Goal: Task Accomplishment & Management: Complete application form

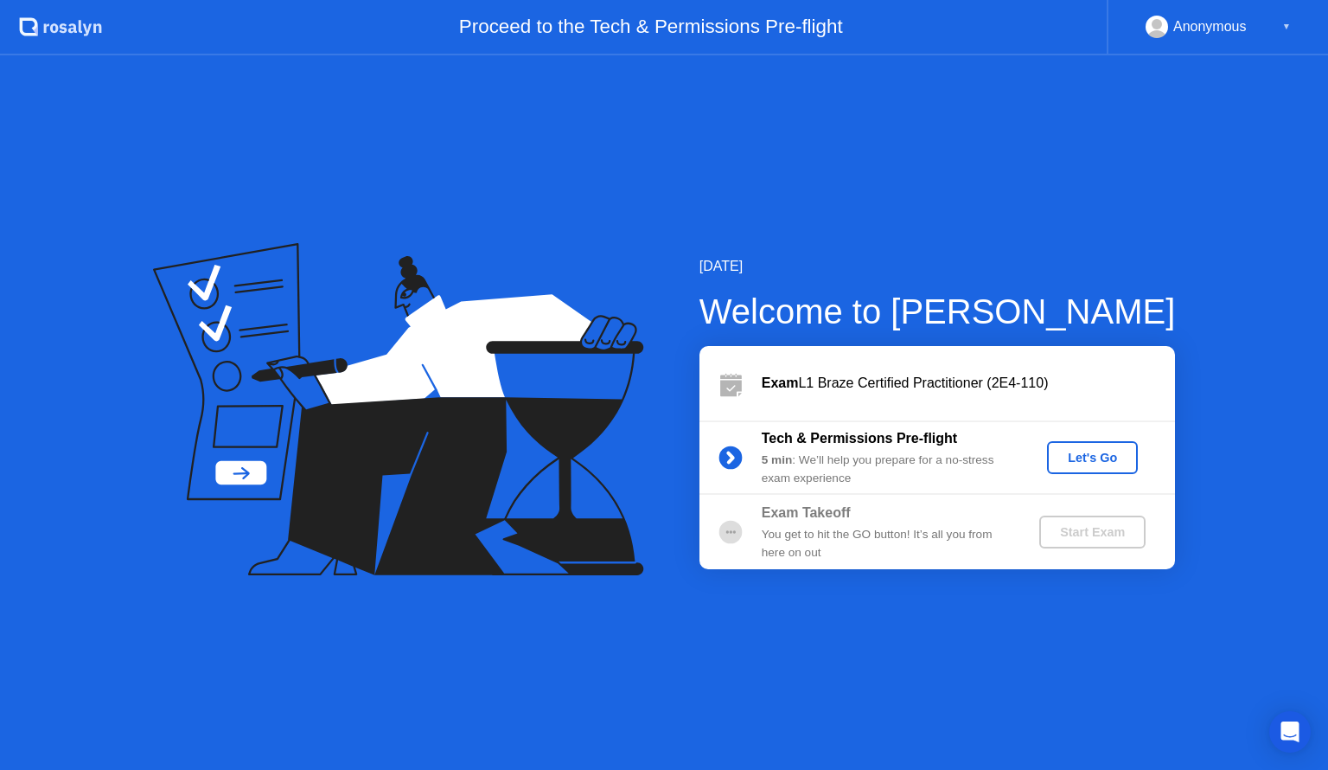
click at [1093, 455] on div "Let's Go" at bounding box center [1092, 458] width 77 height 14
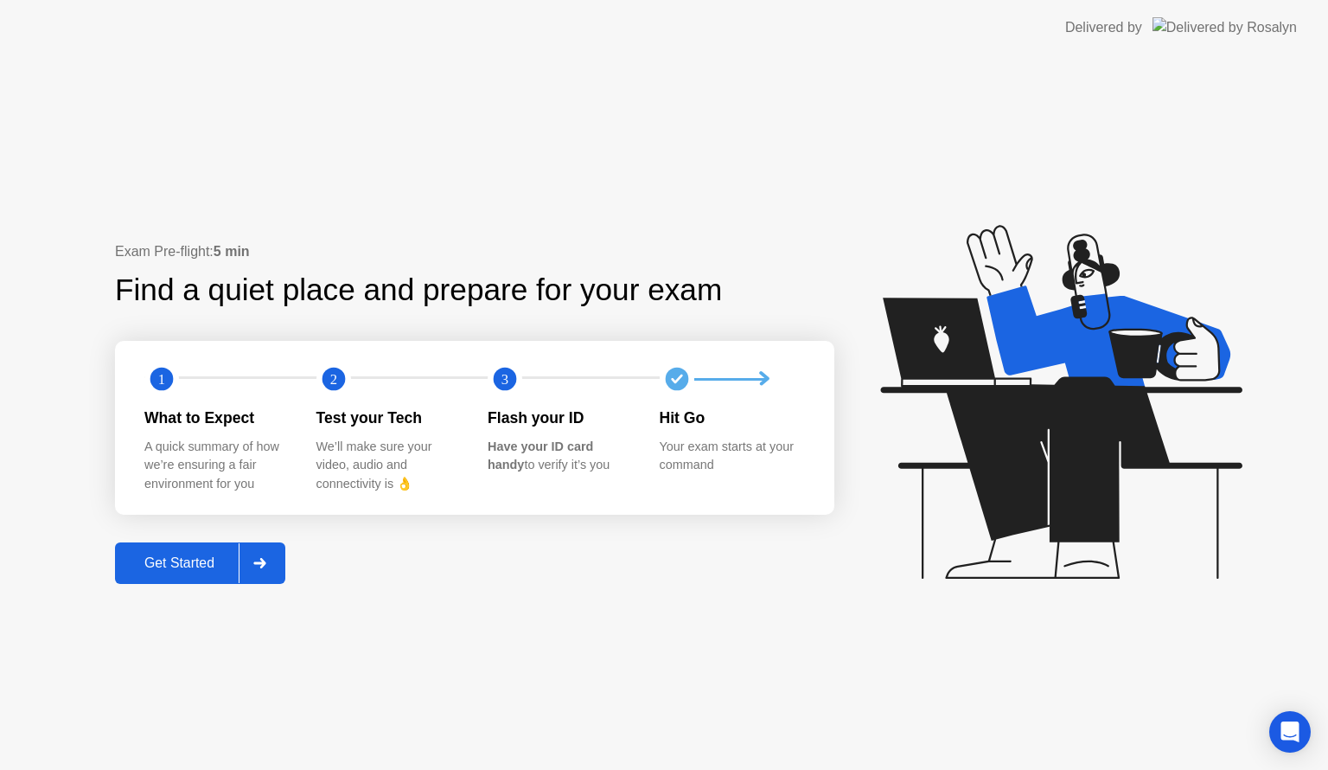
click at [208, 561] on div "Get Started" at bounding box center [179, 563] width 118 height 16
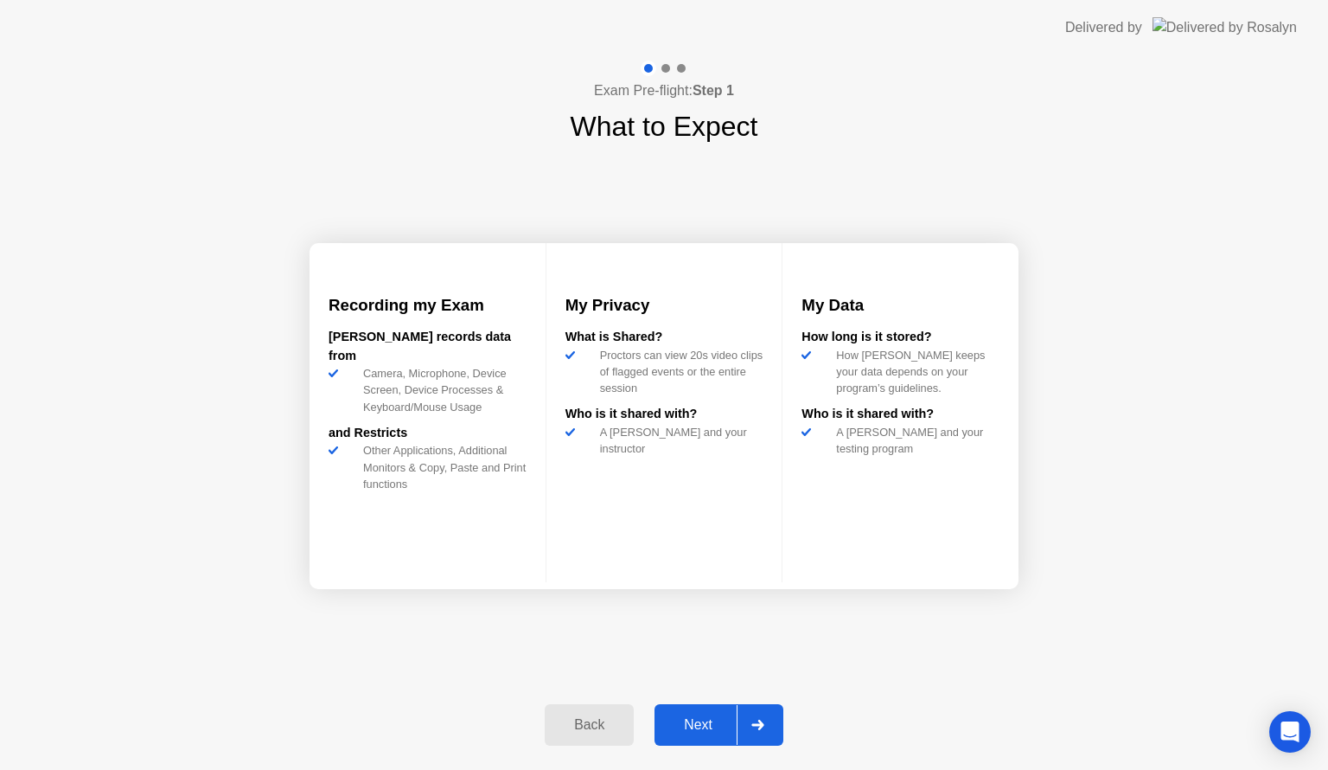
click at [700, 719] on div "Next" at bounding box center [698, 725] width 77 height 16
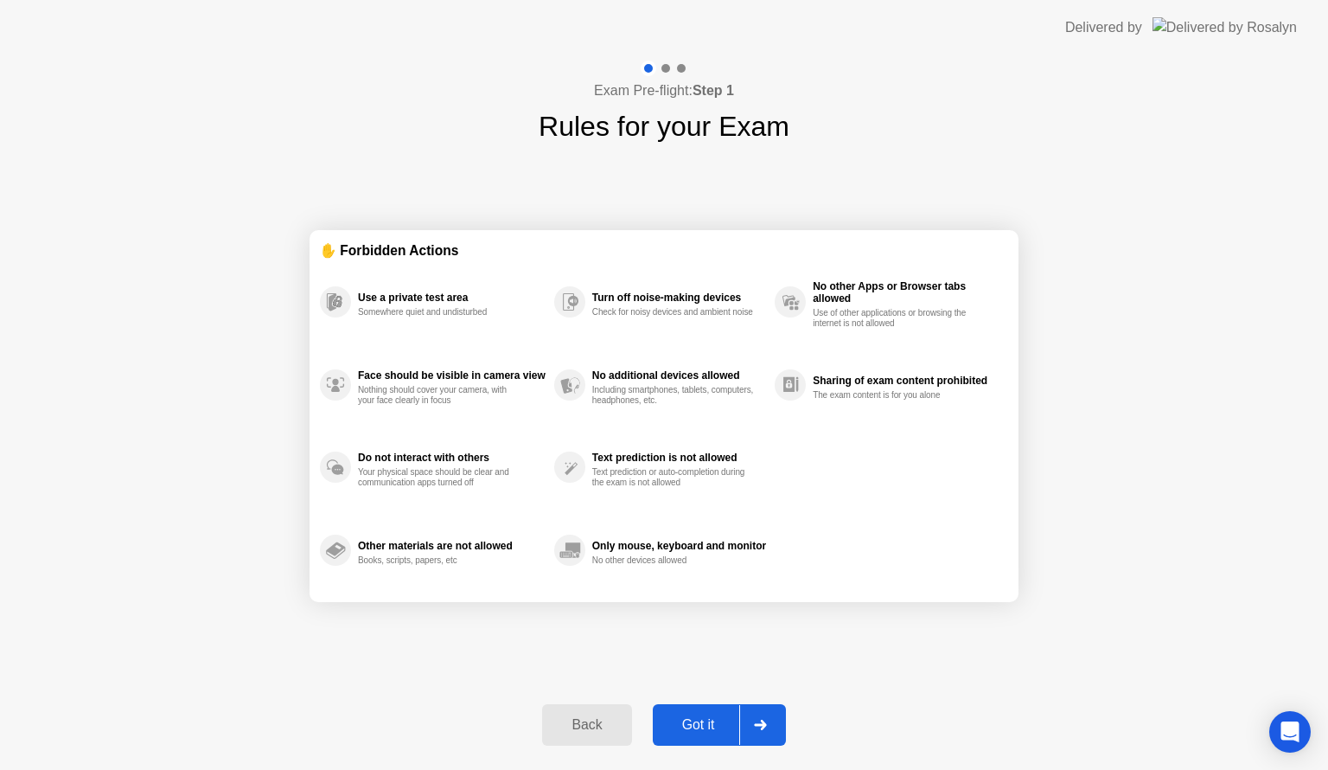
click at [688, 717] on div "Got it" at bounding box center [698, 725] width 81 height 16
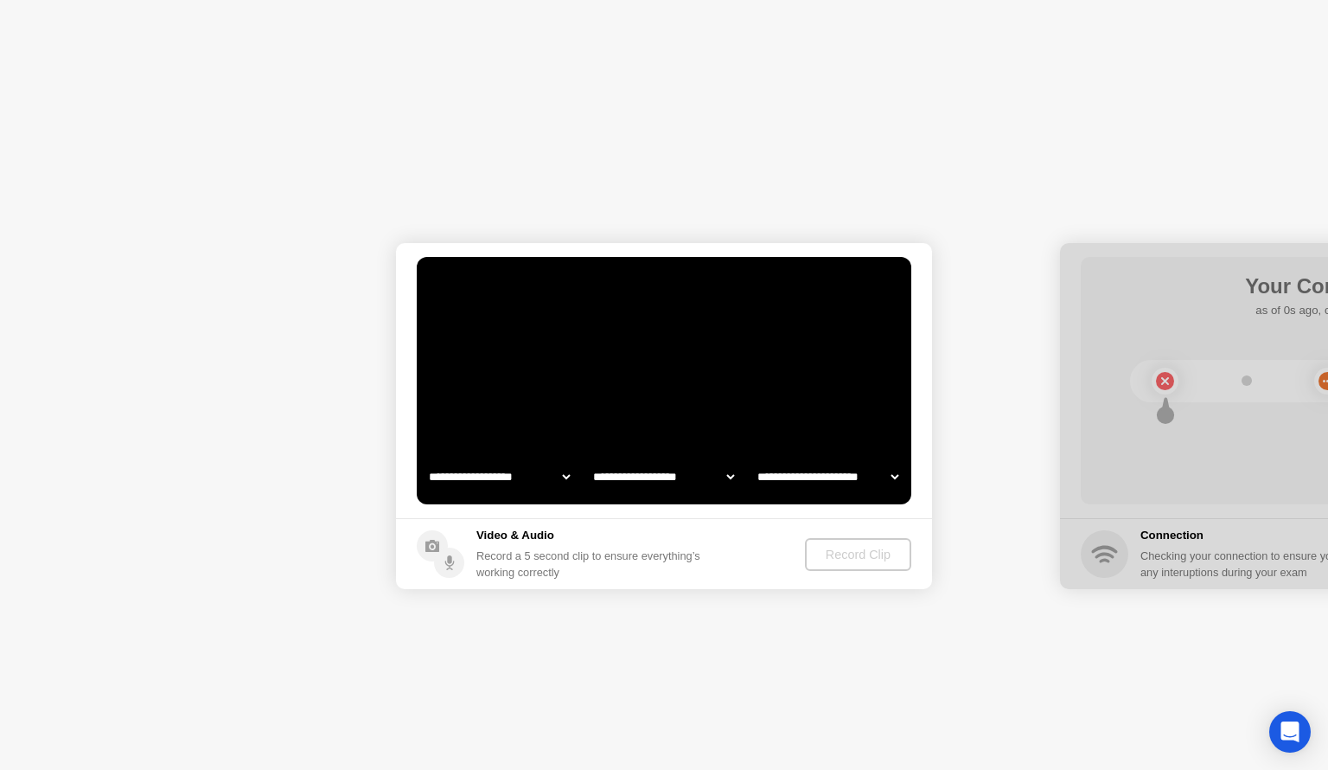
select select "**********"
select select "*******"
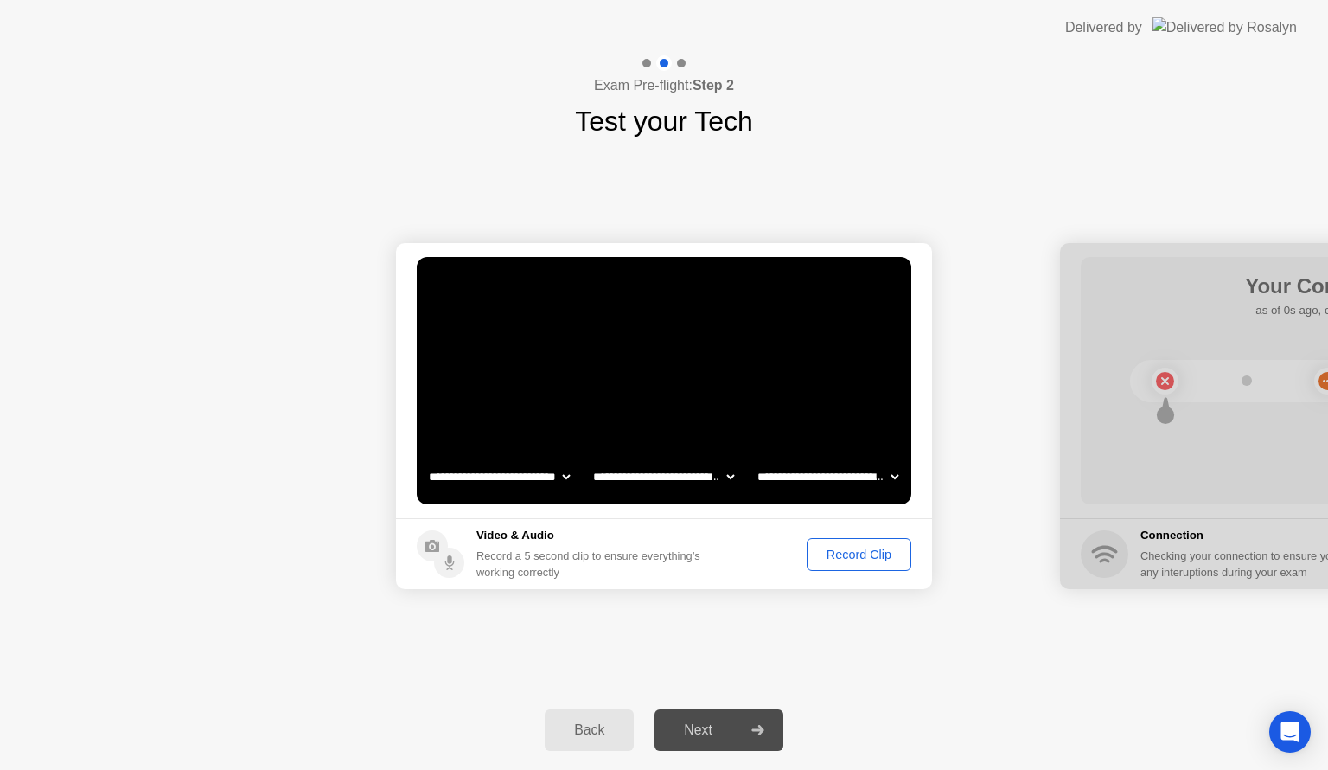
click at [856, 550] on div "Record Clip" at bounding box center [859, 554] width 93 height 14
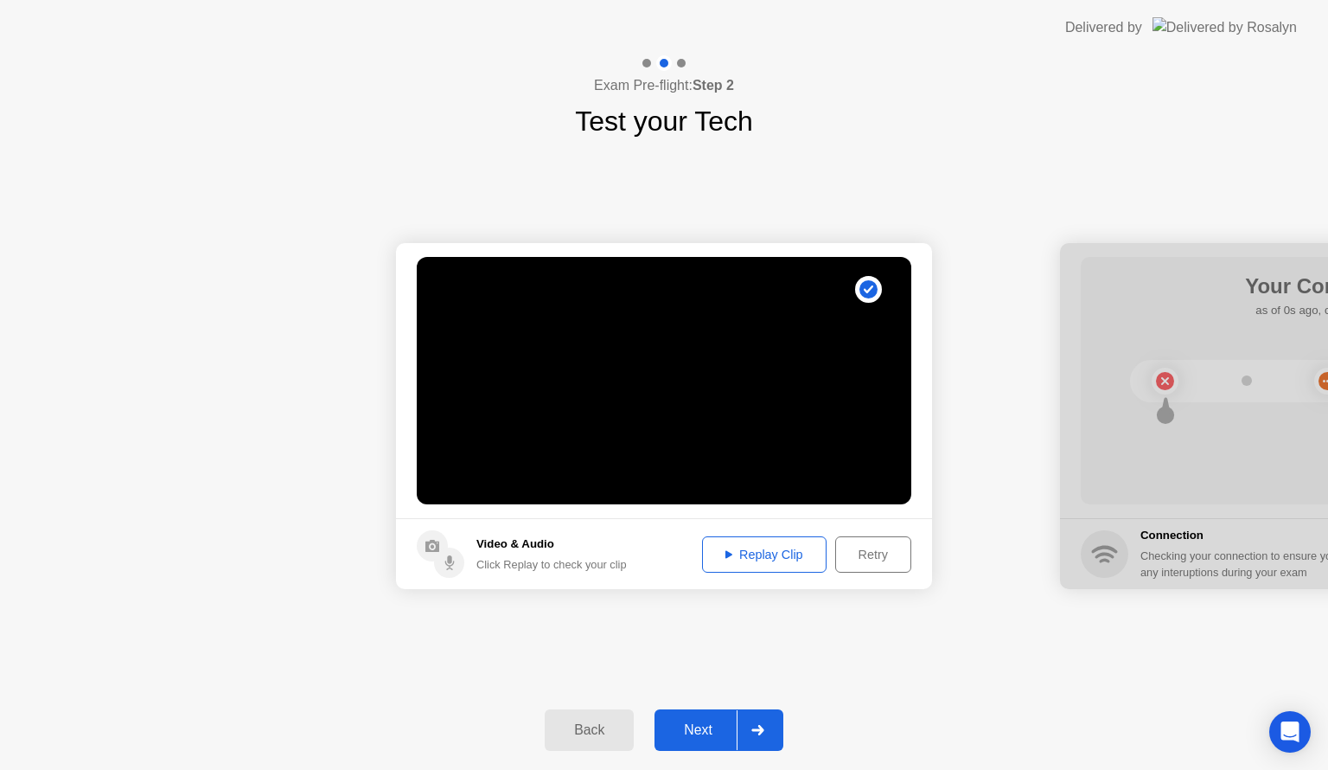
click at [751, 554] on div "Replay Clip" at bounding box center [764, 554] width 112 height 14
click at [709, 730] on div "Next" at bounding box center [698, 730] width 77 height 16
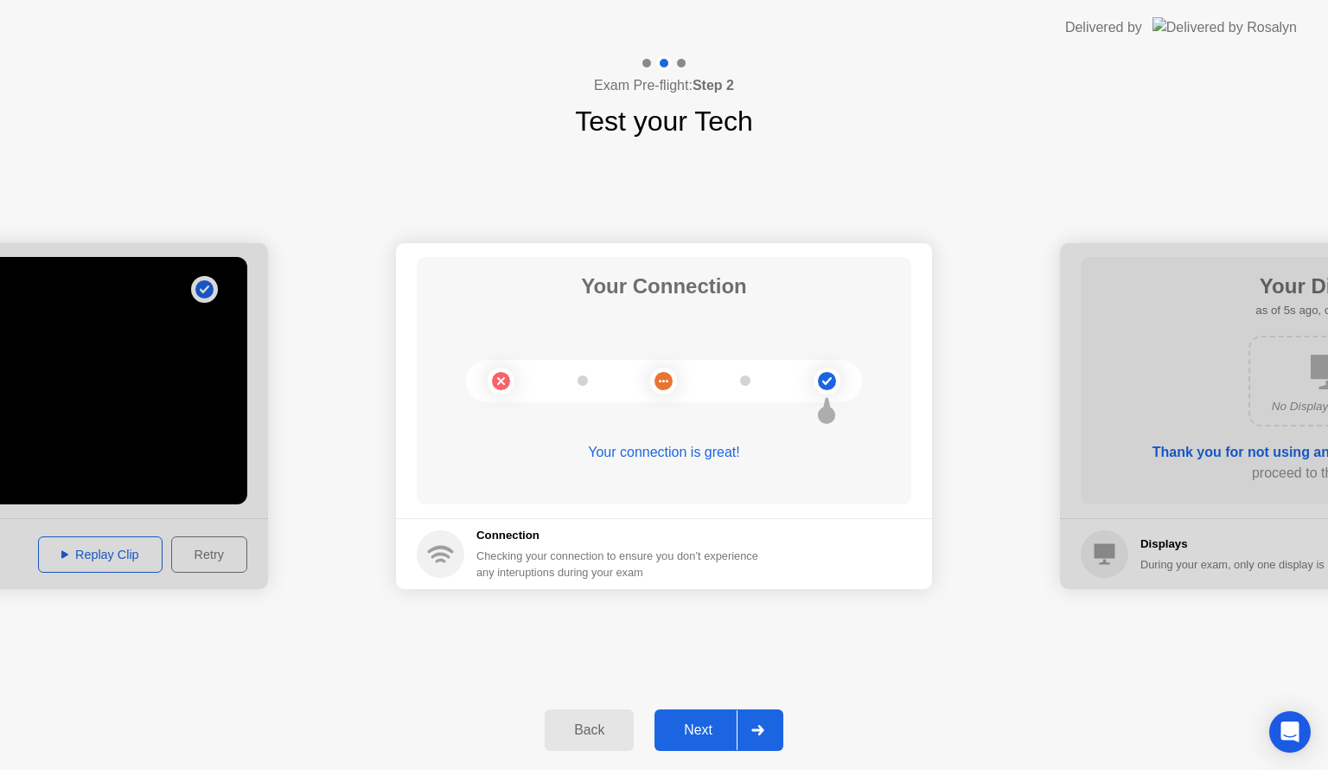
click at [706, 727] on div "Next" at bounding box center [698, 730] width 77 height 16
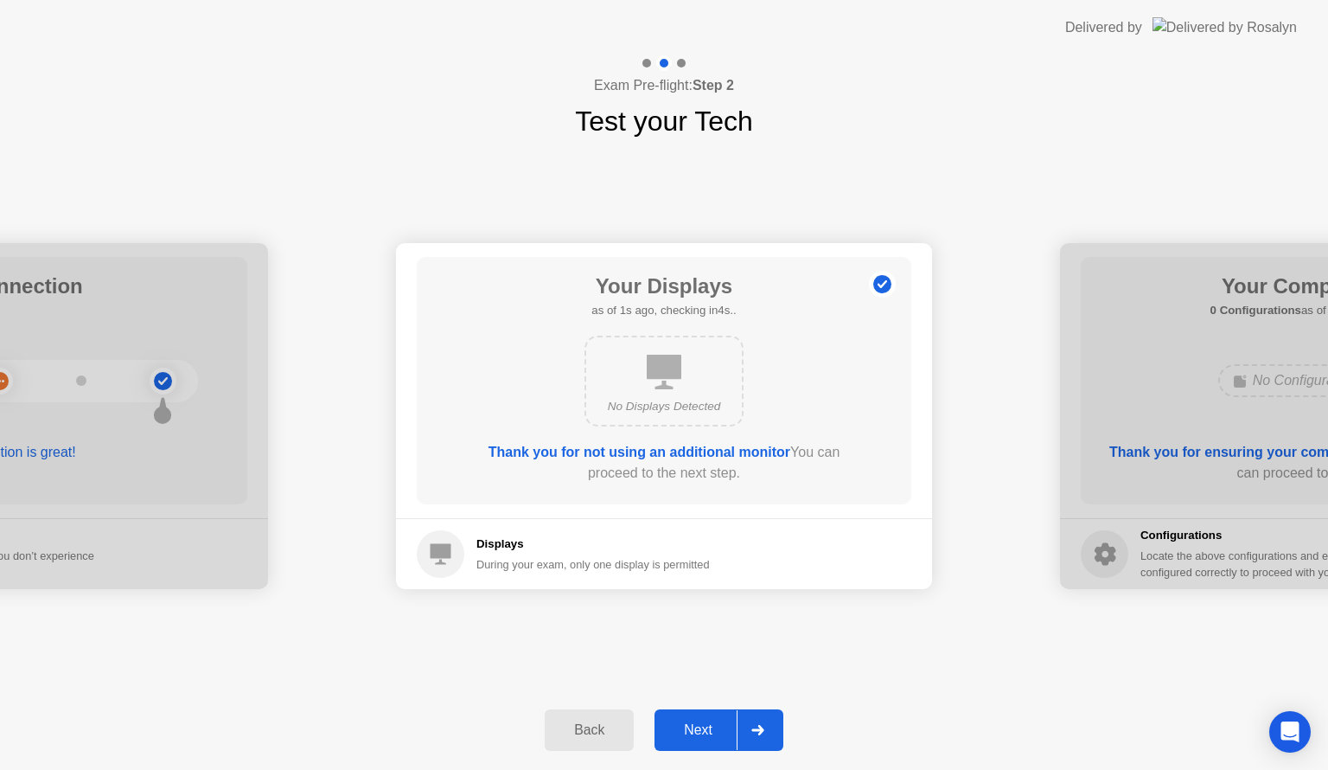
click at [695, 724] on div "Next" at bounding box center [698, 730] width 77 height 16
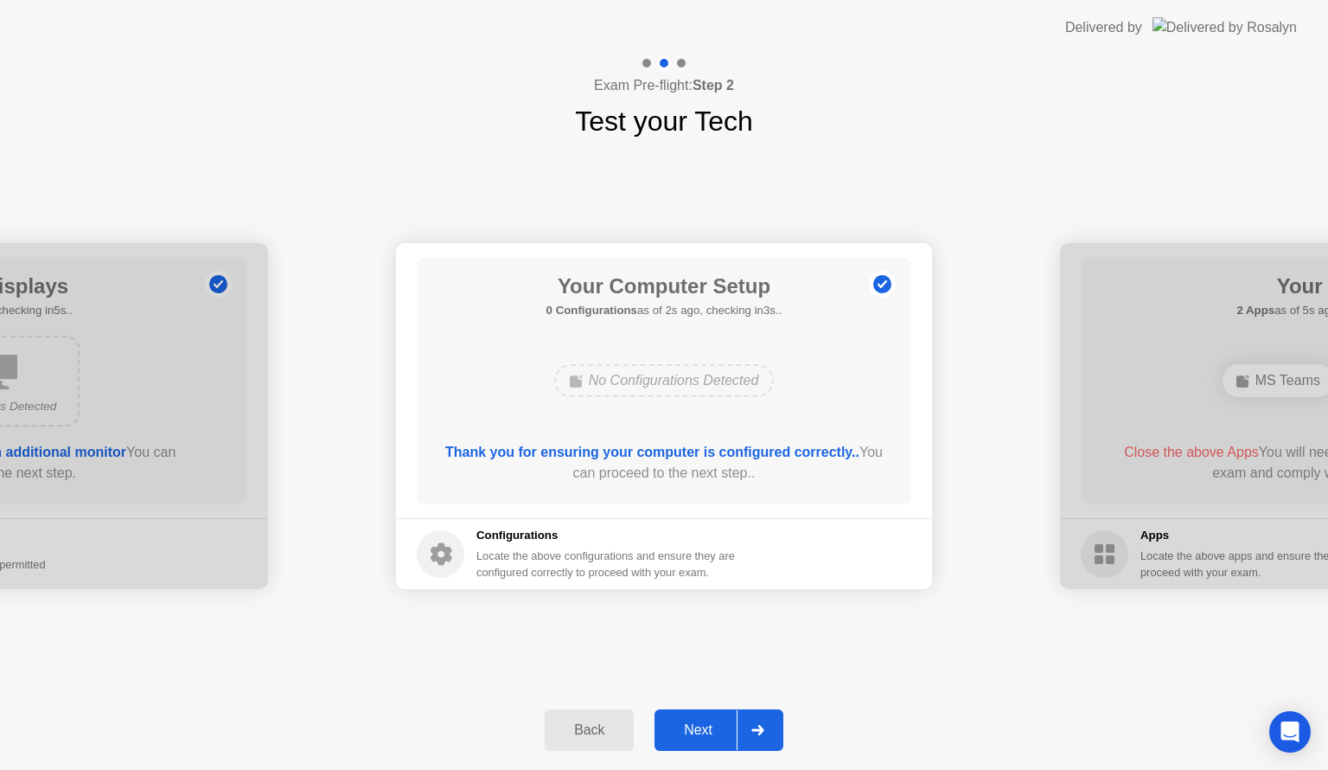
click at [696, 727] on div "Next" at bounding box center [698, 730] width 77 height 16
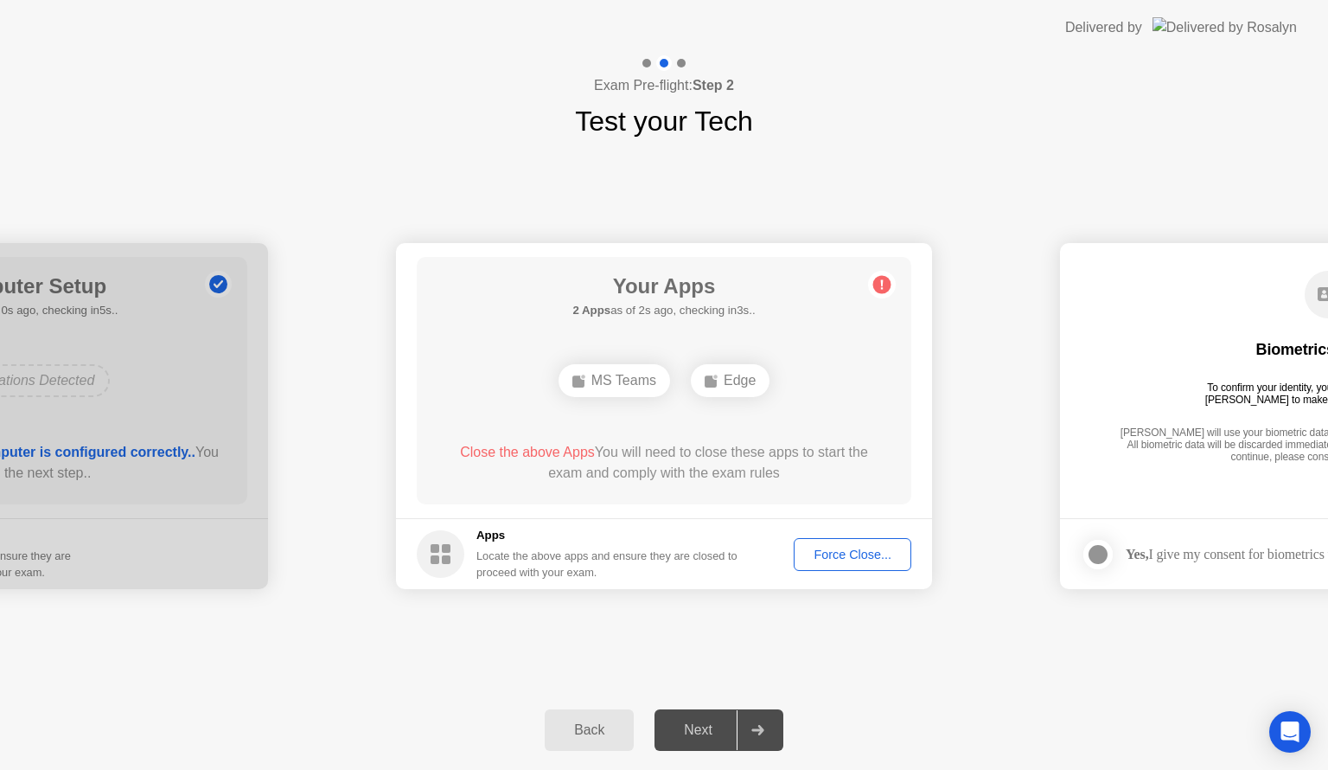
click at [835, 559] on div "Force Close..." at bounding box center [852, 554] width 105 height 14
click at [838, 553] on div "Force Close..." at bounding box center [852, 554] width 105 height 14
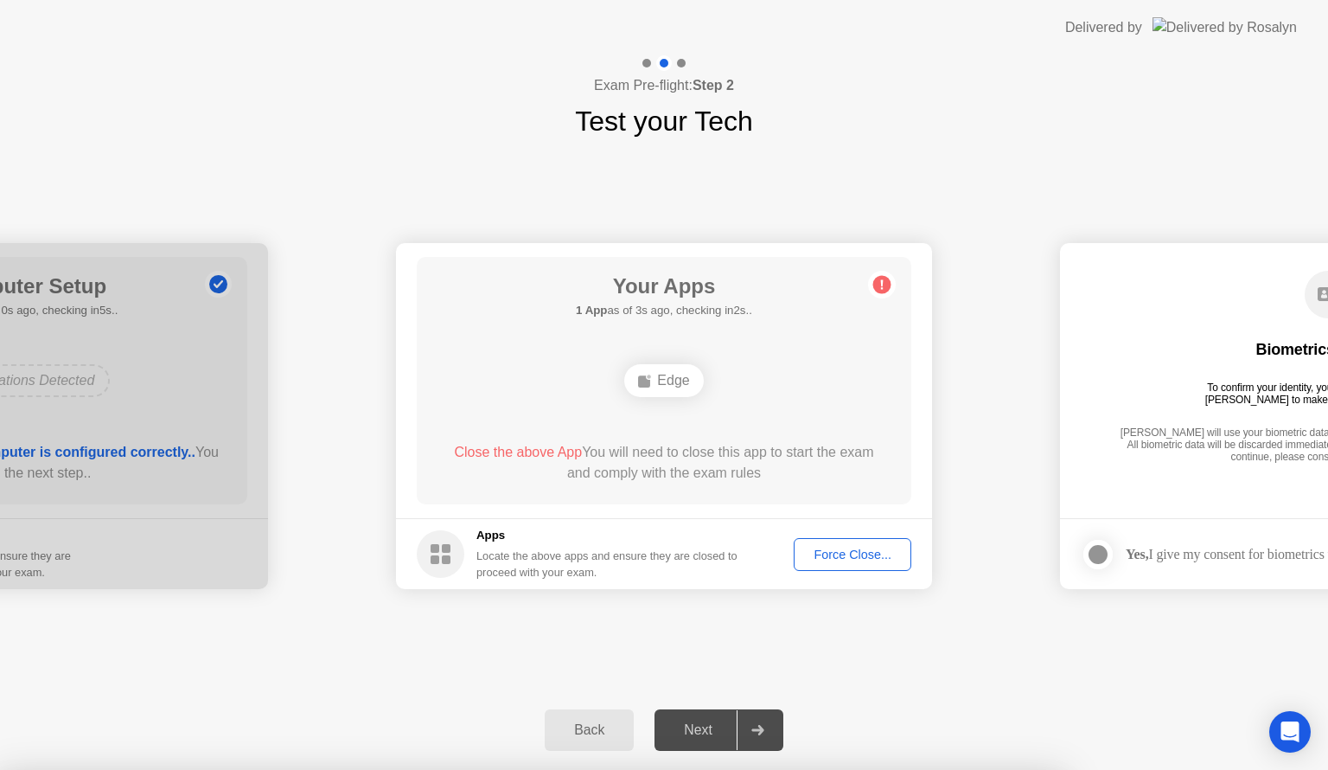
click at [668, 387] on div "Edge" at bounding box center [663, 380] width 79 height 33
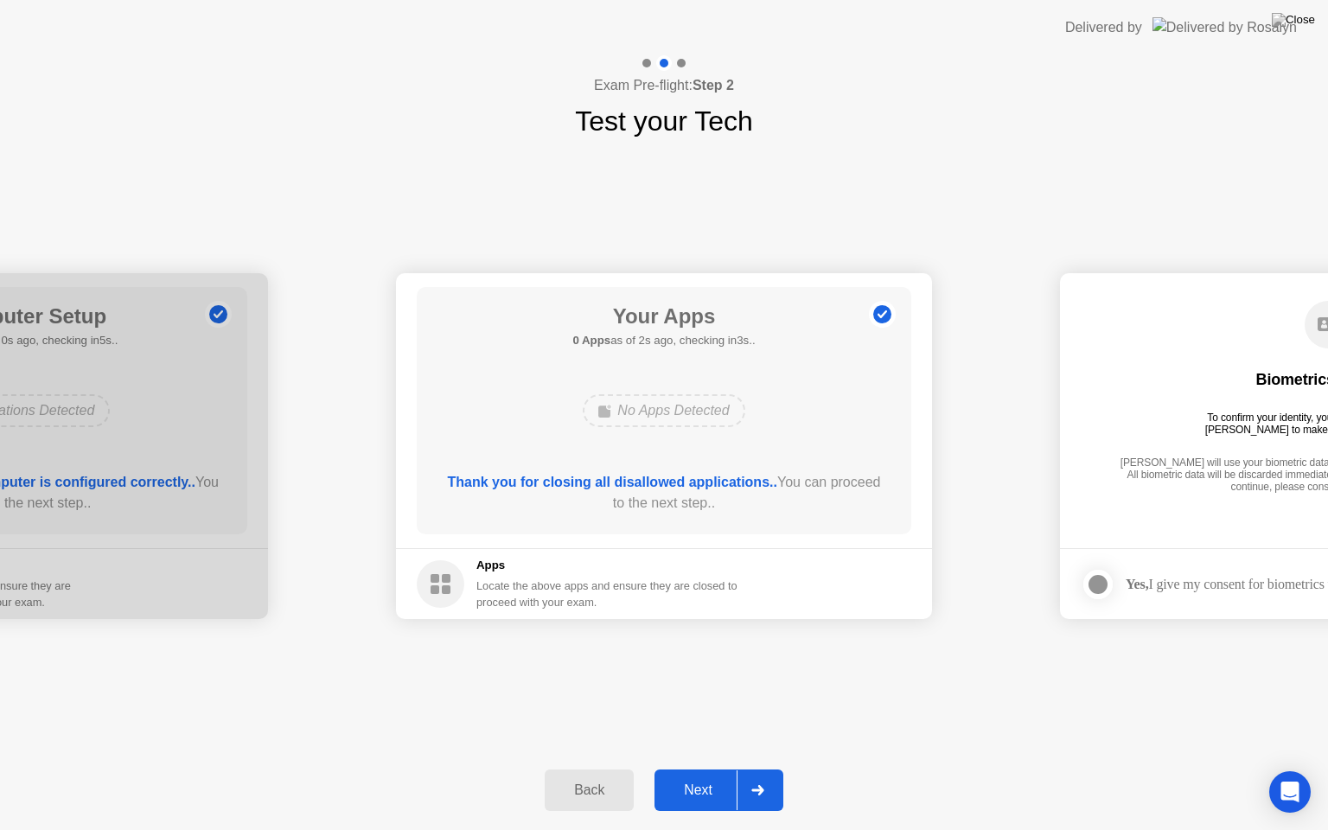
click at [685, 769] on button "Next" at bounding box center [719, 791] width 129 height 42
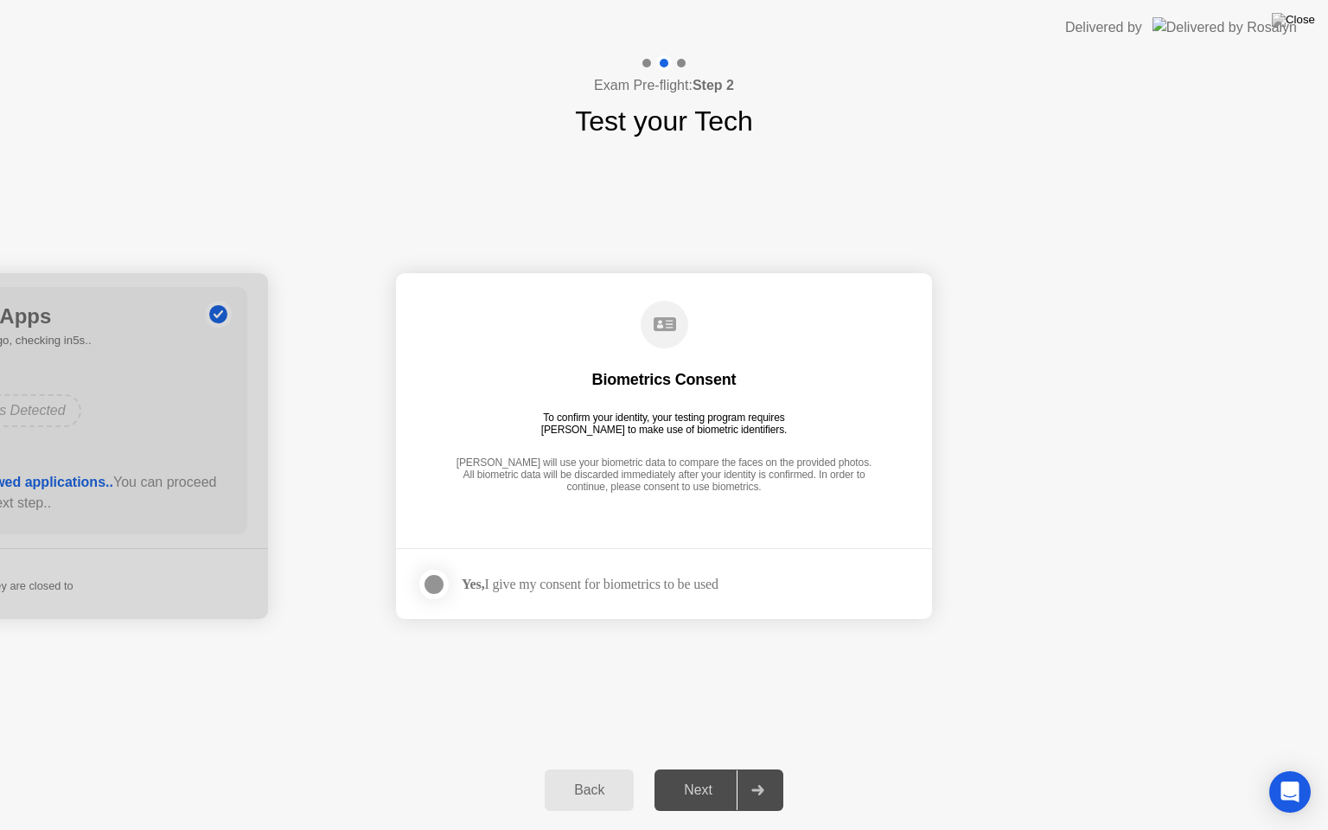
click at [587, 578] on div "Yes, I give my consent for biometrics to be used" at bounding box center [590, 584] width 257 height 16
click at [443, 590] on div at bounding box center [434, 584] width 21 height 21
click at [702, 769] on div "Next" at bounding box center [698, 791] width 77 height 16
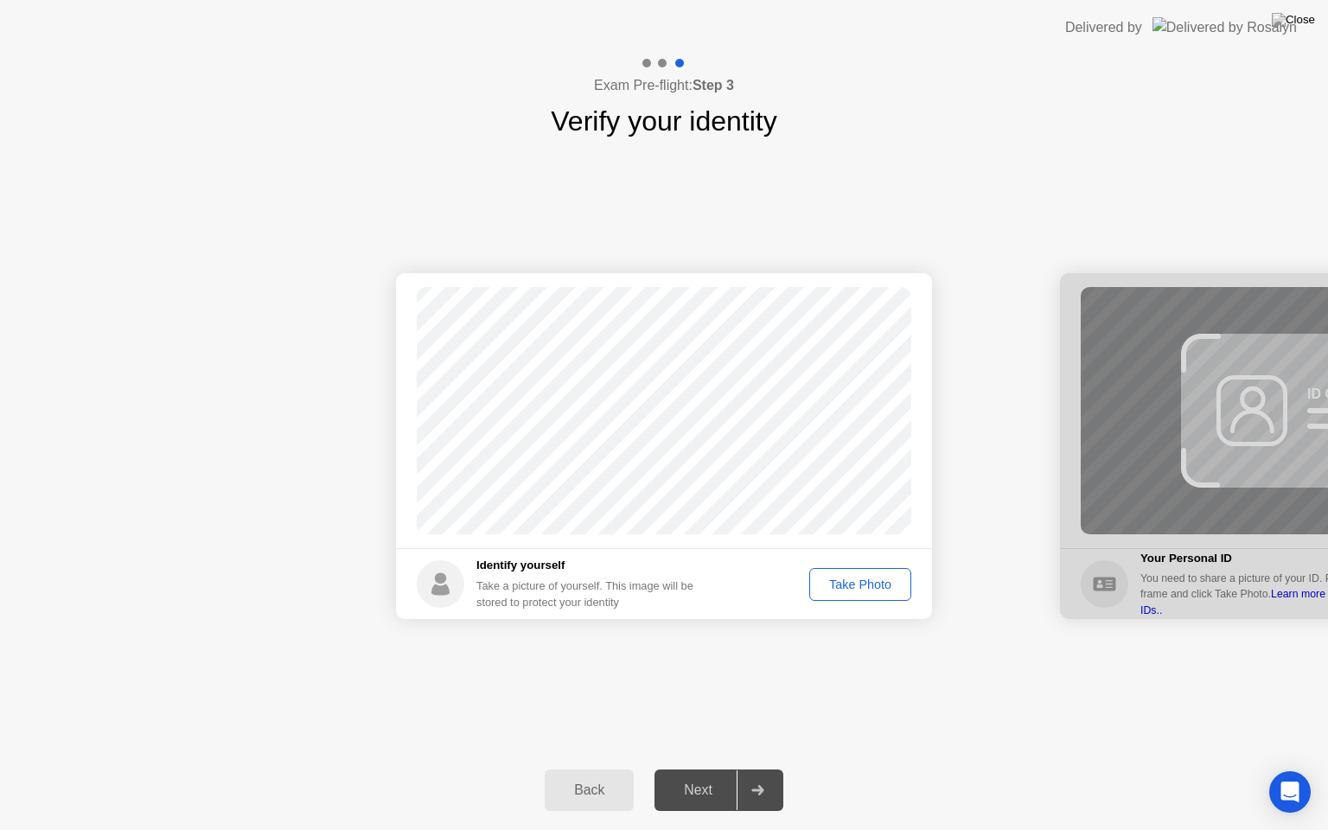
click at [834, 587] on div "Take Photo" at bounding box center [860, 585] width 90 height 14
click at [707, 769] on button "Next" at bounding box center [719, 791] width 129 height 42
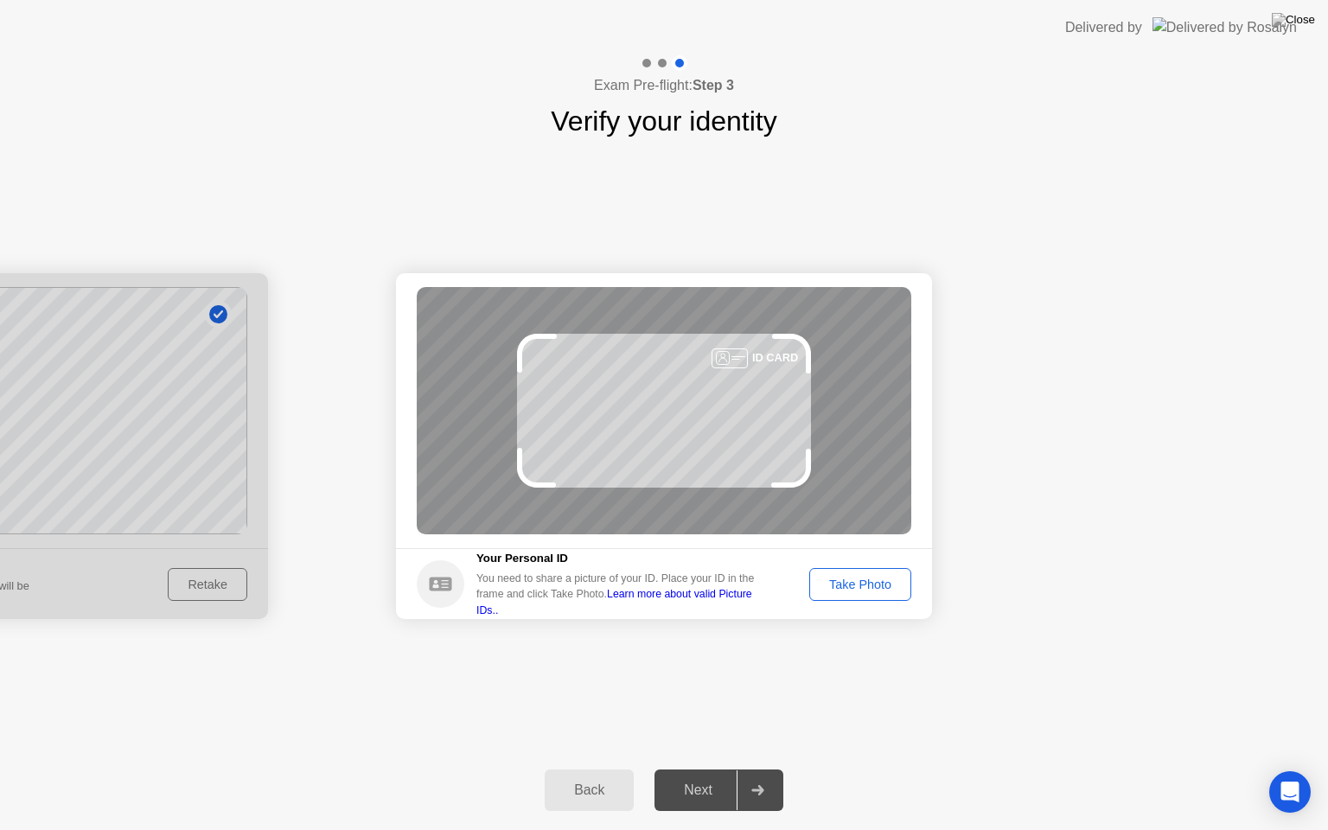
click at [853, 578] on div "Take Photo" at bounding box center [860, 585] width 90 height 14
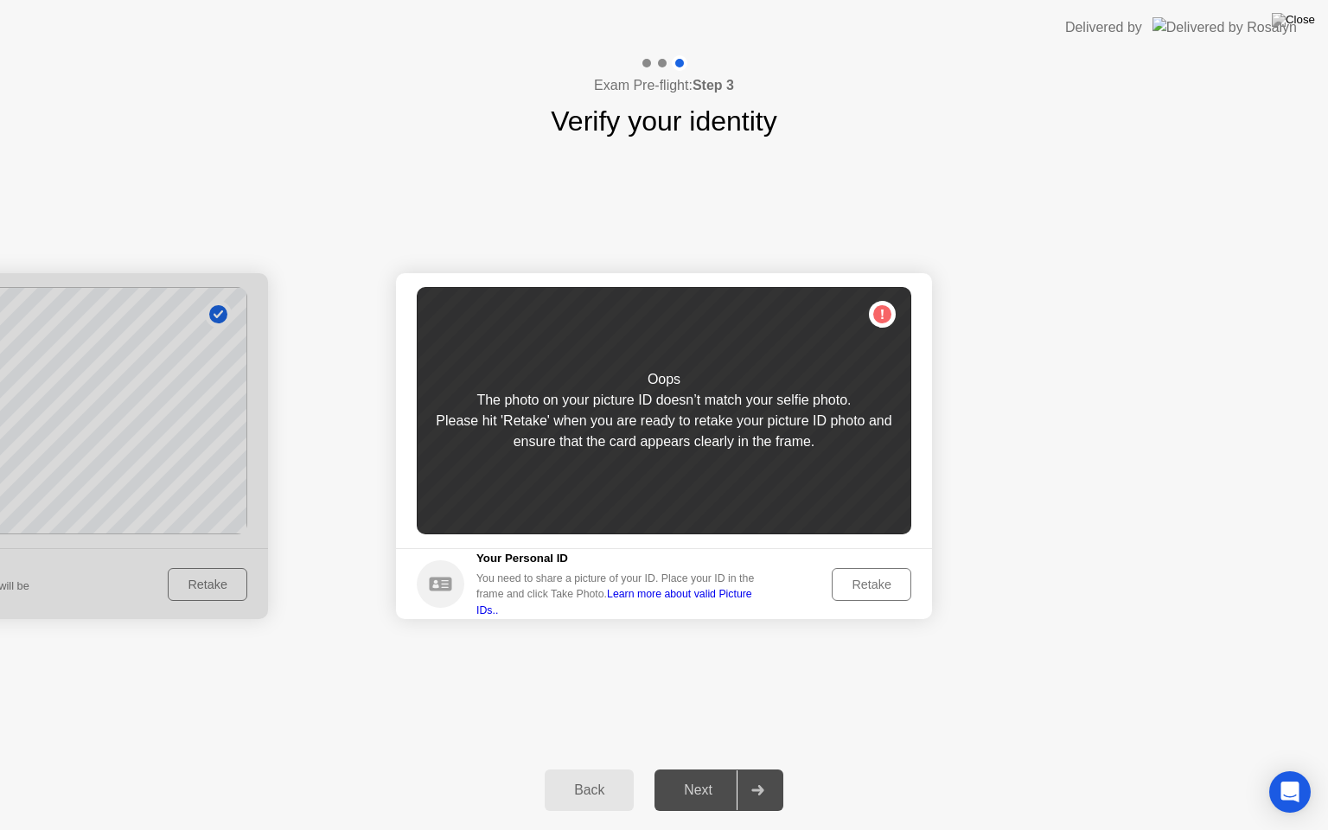
click at [873, 591] on div "Retake" at bounding box center [871, 585] width 67 height 14
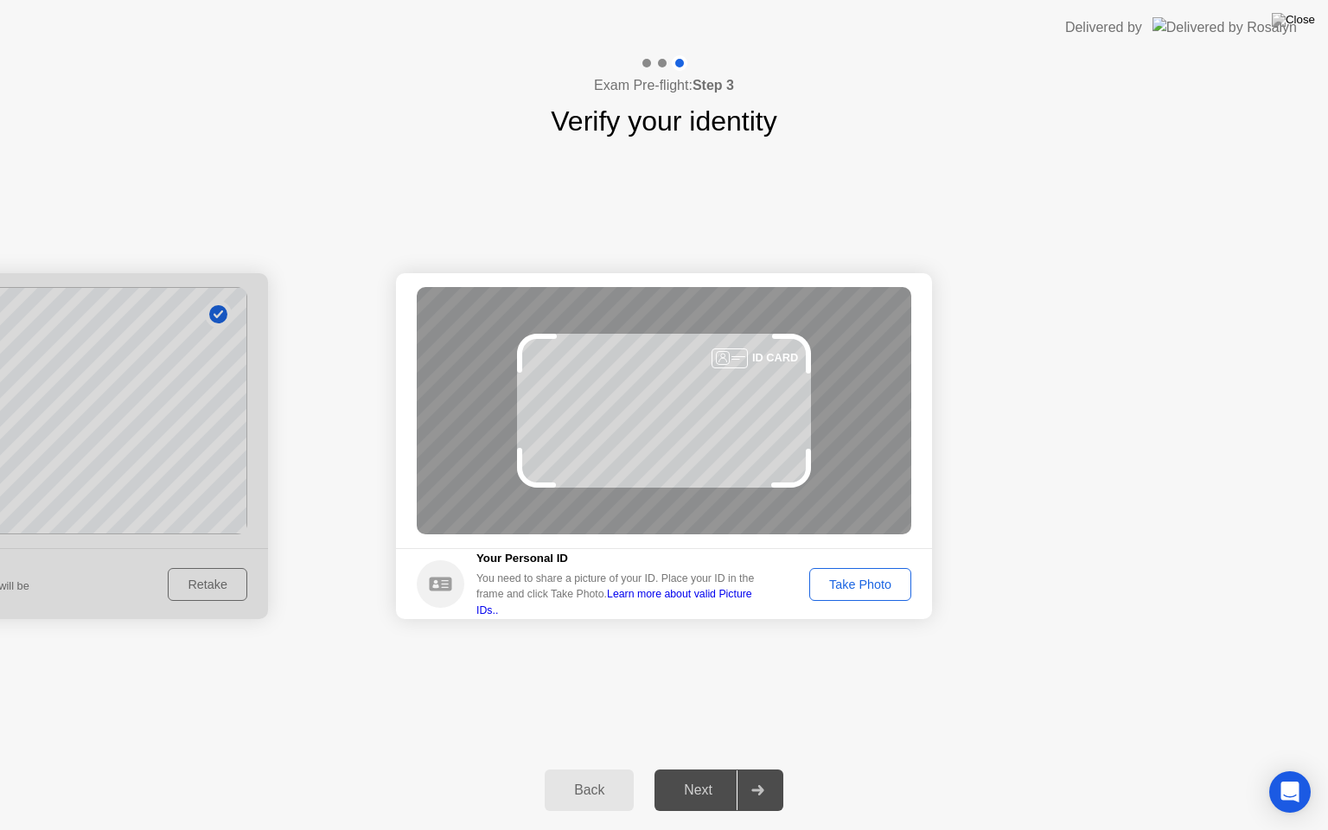
click at [858, 579] on div "Take Photo" at bounding box center [860, 585] width 90 height 14
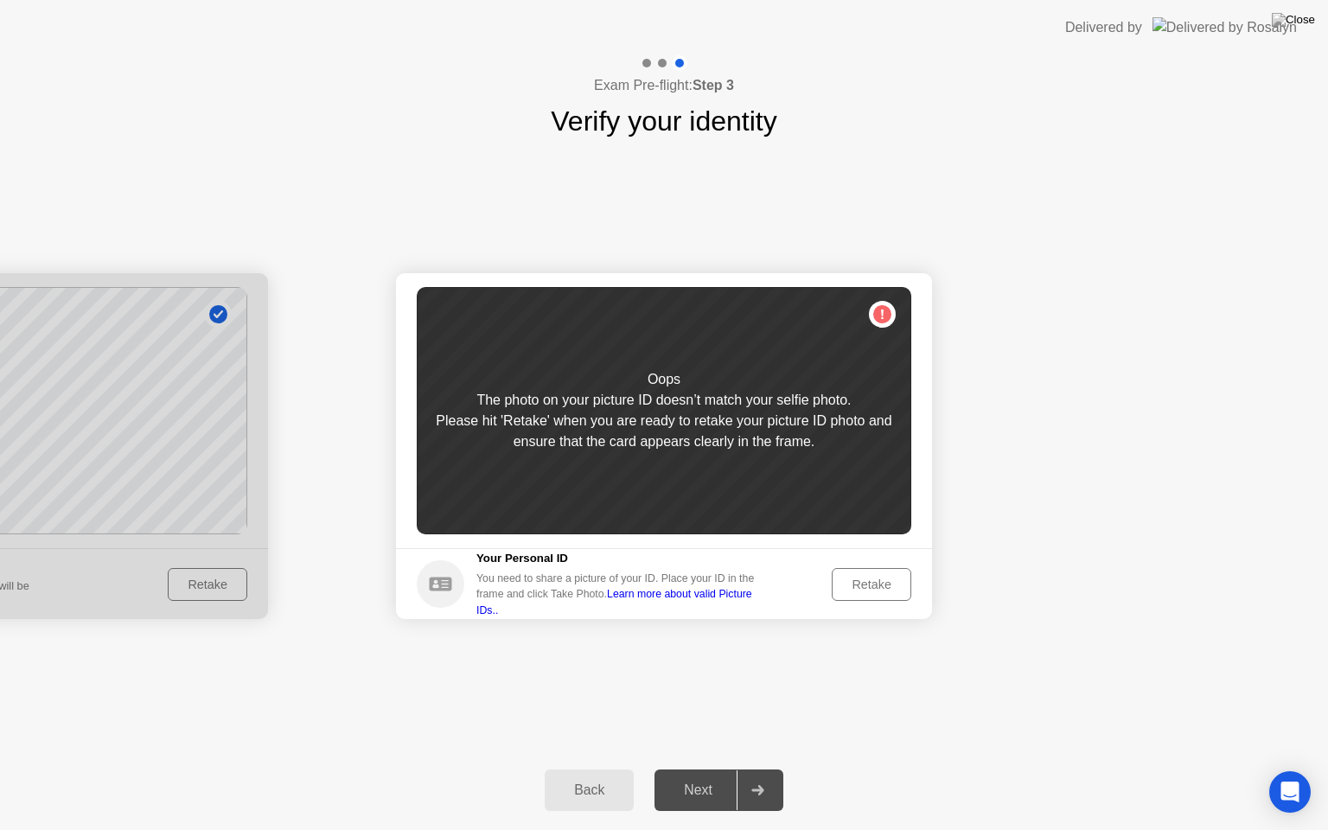
click at [885, 587] on div "Retake" at bounding box center [871, 585] width 67 height 14
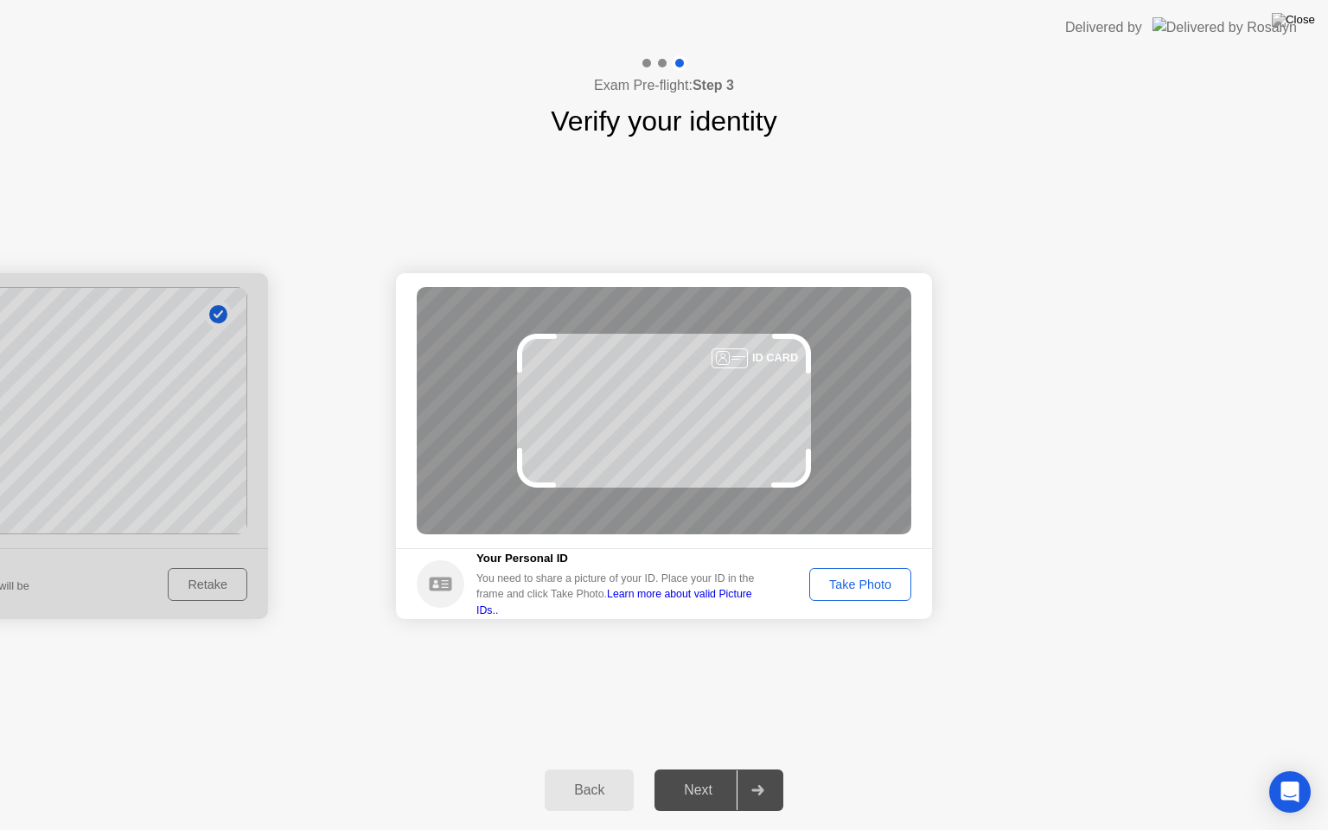
click at [883, 582] on div "Take Photo" at bounding box center [860, 585] width 90 height 14
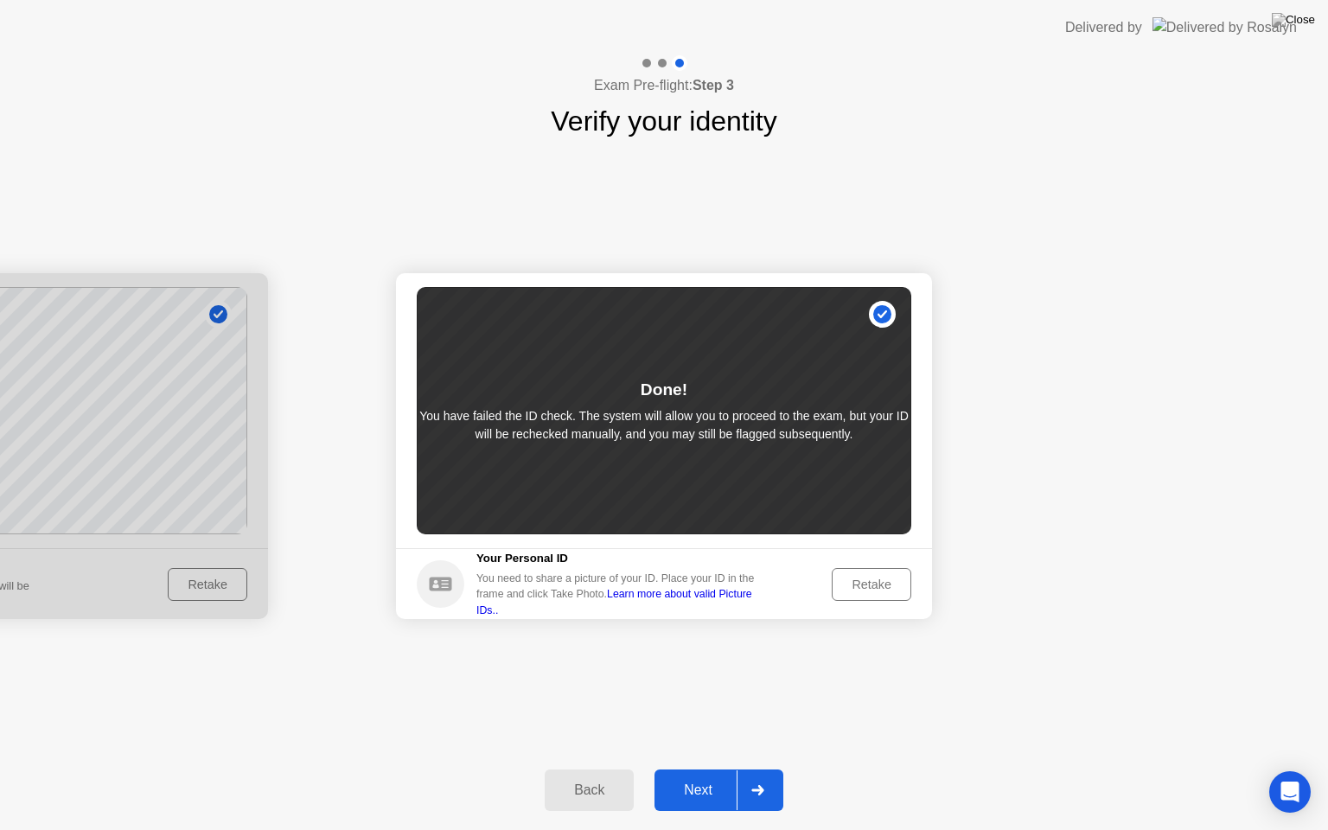
click at [694, 769] on div "Next" at bounding box center [698, 791] width 77 height 16
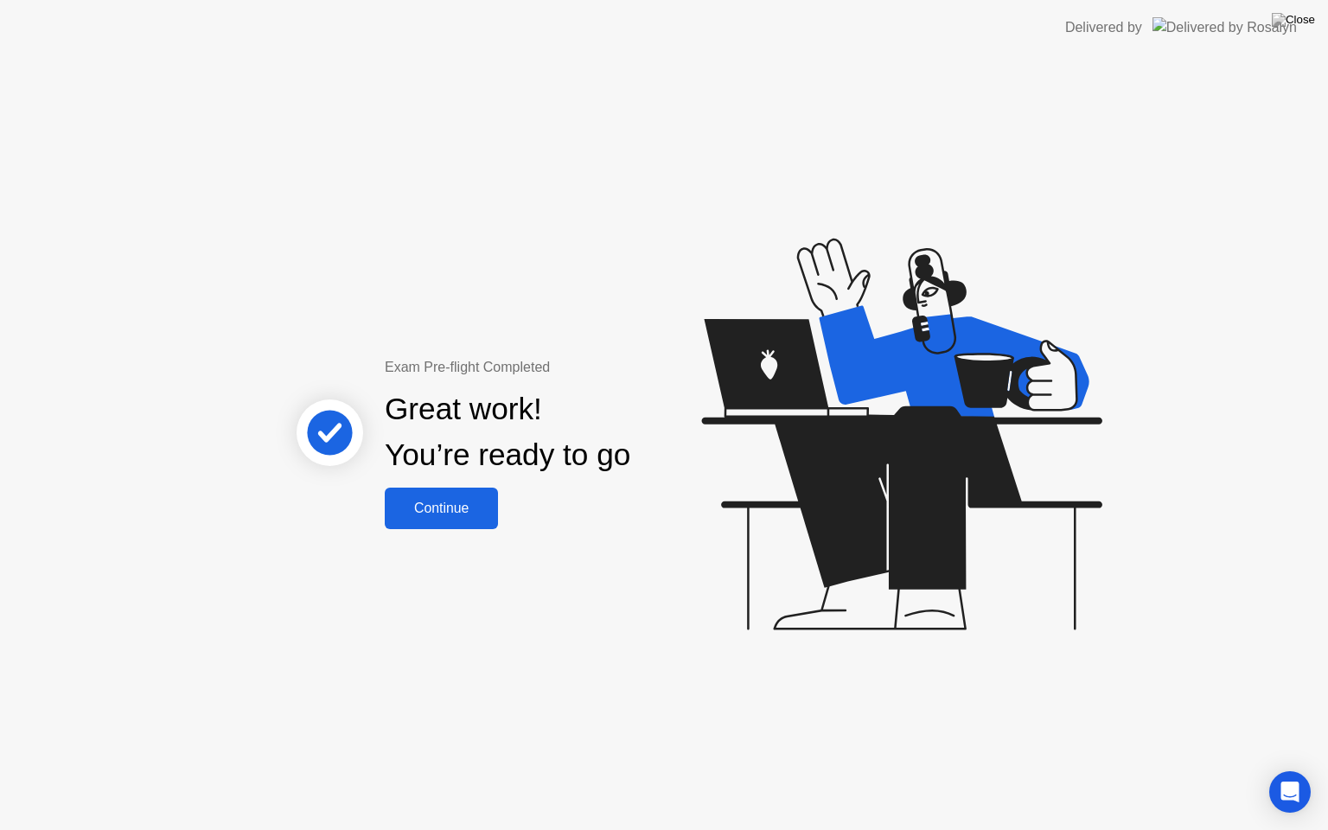
click at [455, 512] on div "Continue" at bounding box center [441, 509] width 103 height 16
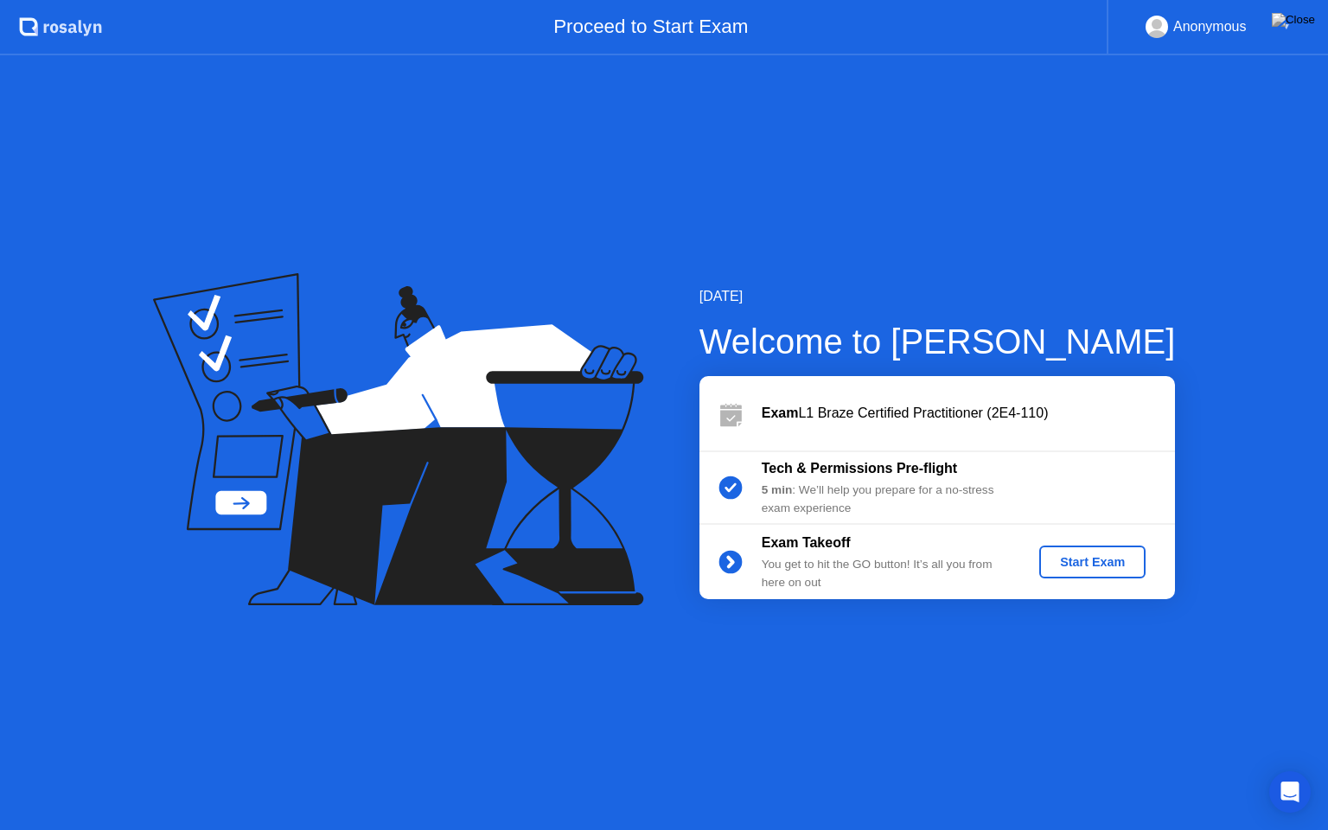
click at [1095, 560] on div "Start Exam" at bounding box center [1092, 562] width 93 height 14
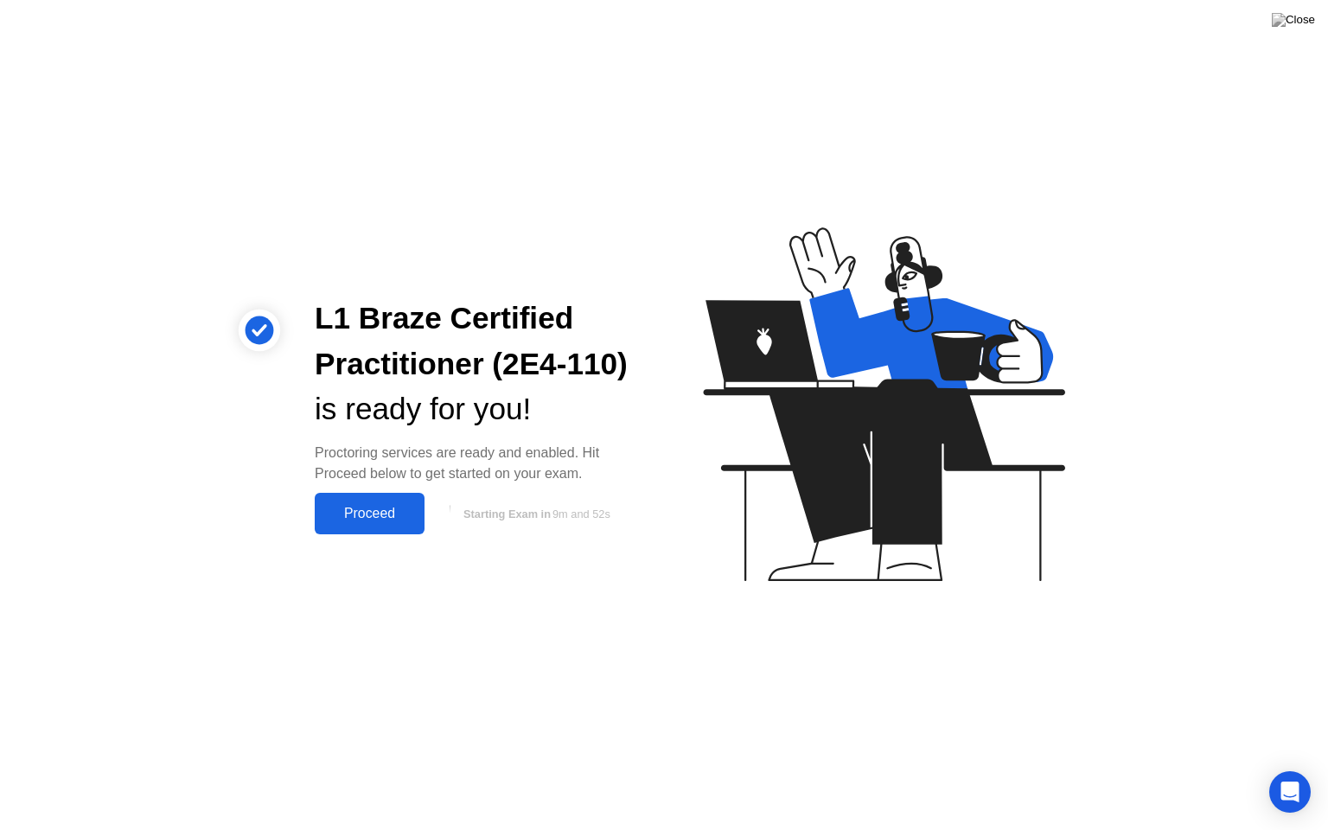
click at [375, 512] on div "Proceed" at bounding box center [369, 514] width 99 height 16
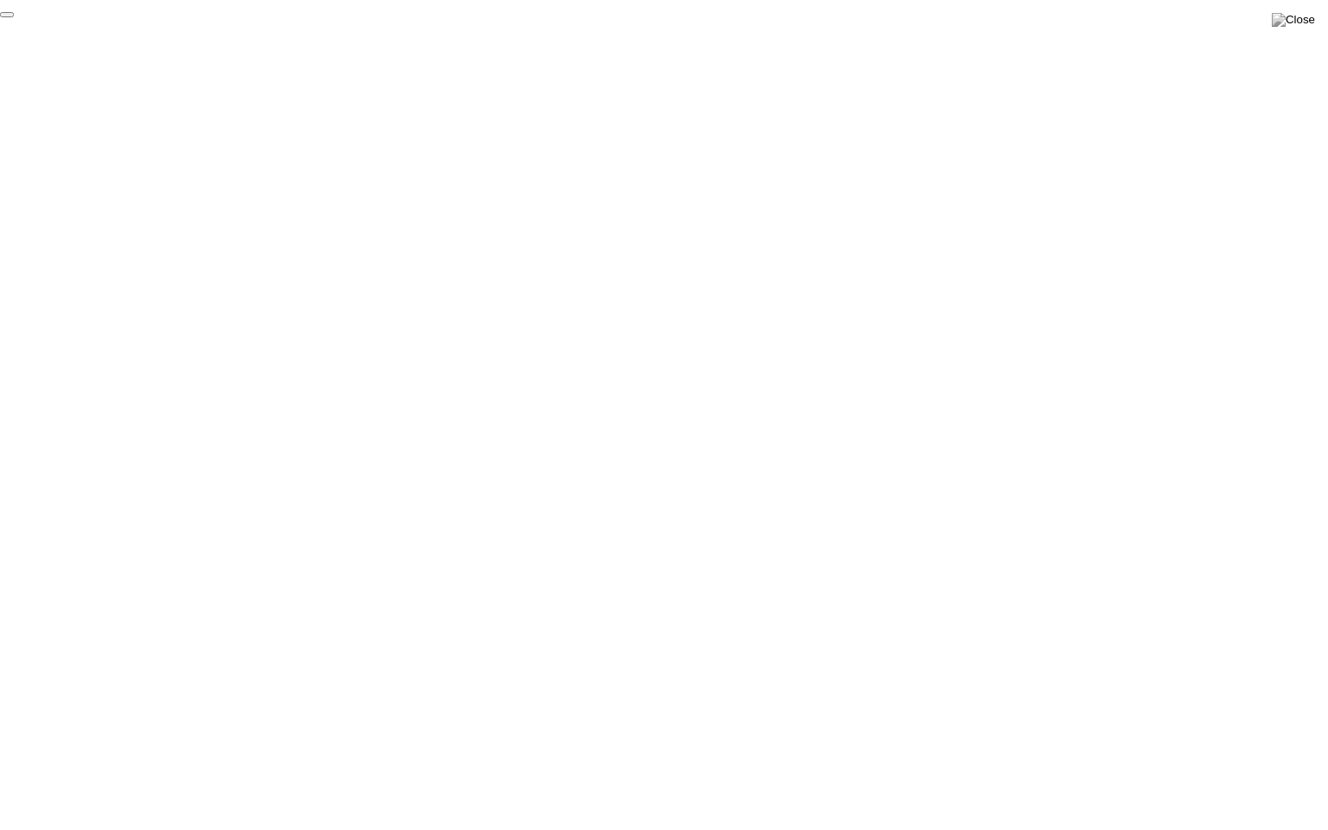
click div "End Proctoring Session"
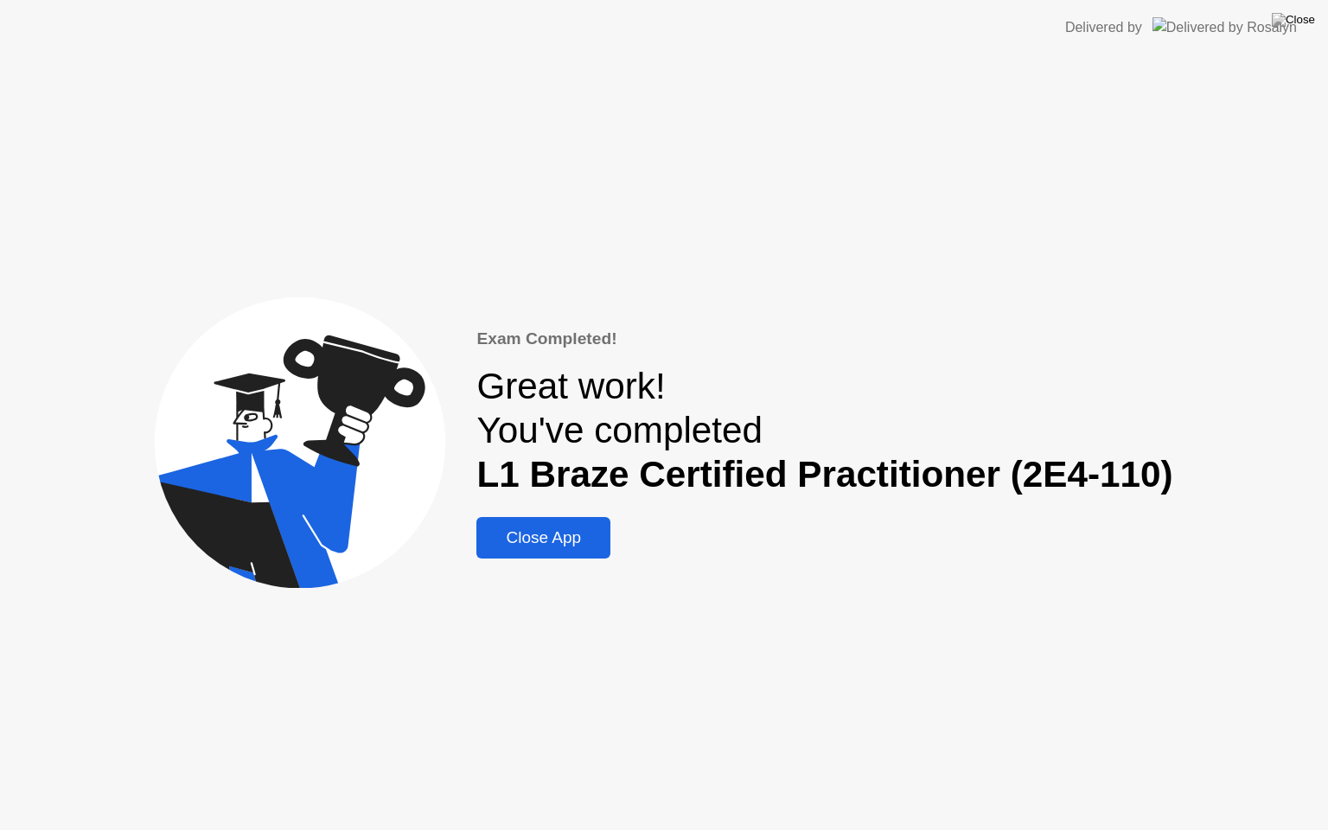
click at [564, 536] on div "Close App" at bounding box center [544, 537] width 124 height 19
